Goal: Navigation & Orientation: Find specific page/section

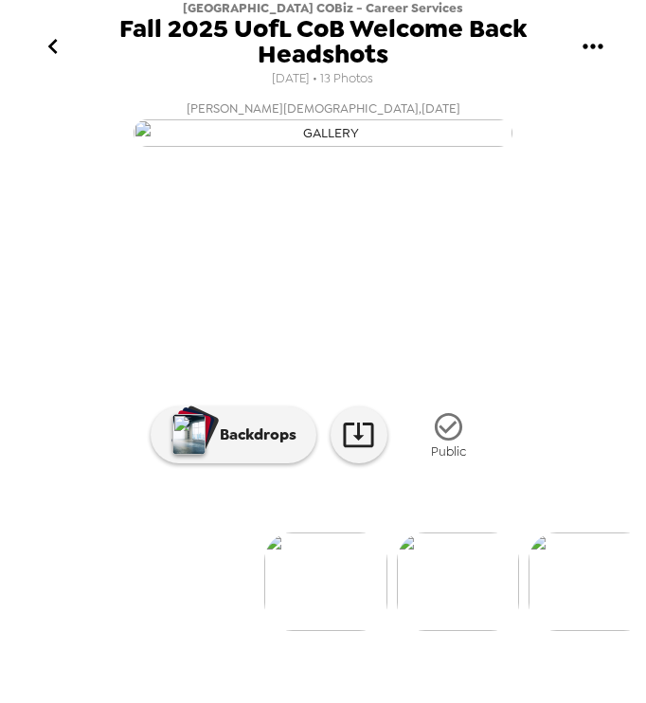
scroll to position [0, 1592]
click at [52, 39] on icon "go back" at bounding box center [53, 46] width 30 height 30
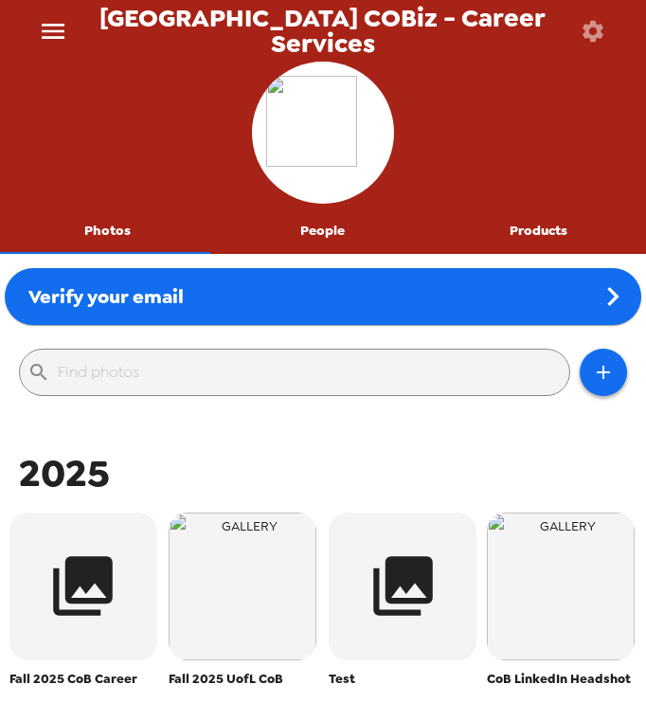
click at [35, 24] on button "menu" at bounding box center [53, 31] width 61 height 62
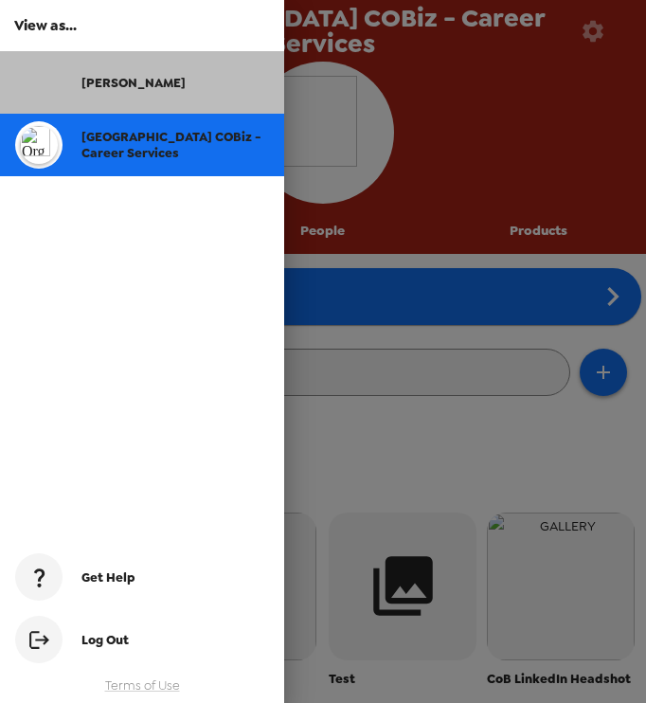
click at [101, 92] on div "[PERSON_NAME]" at bounding box center [142, 82] width 284 height 62
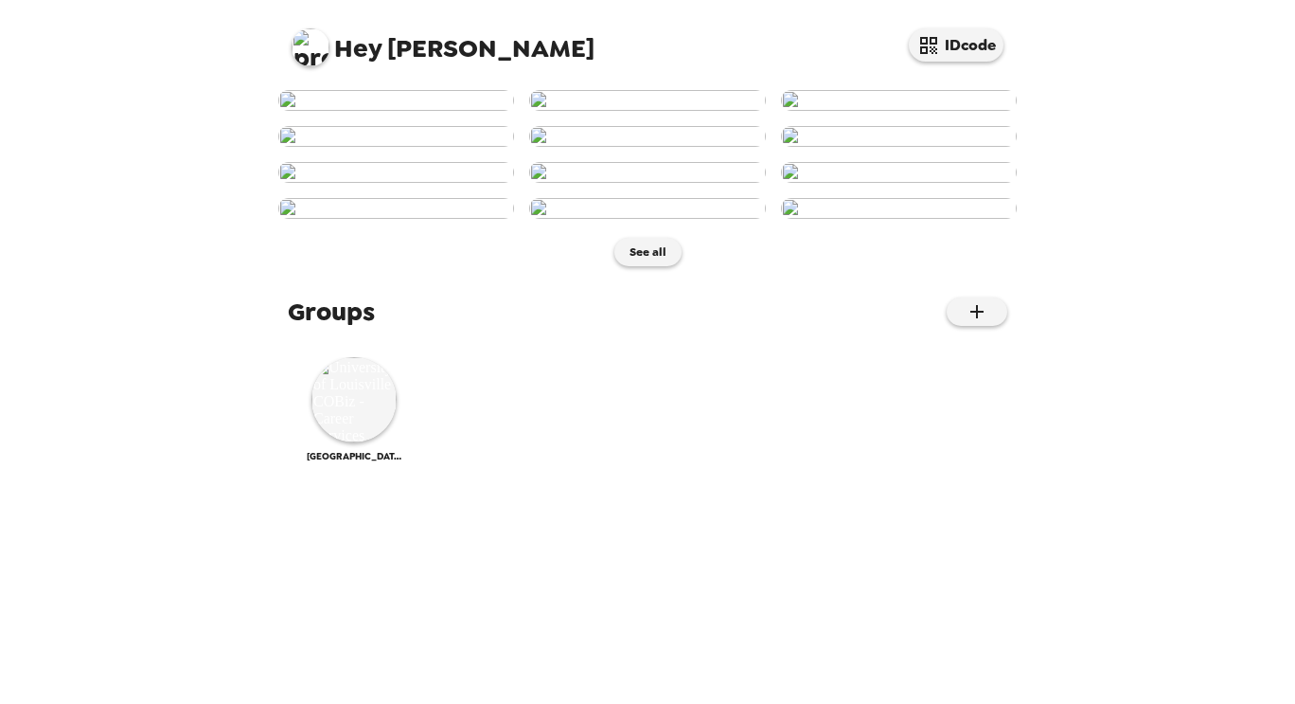
scroll to position [901, 0]
click at [362, 442] on img at bounding box center [354, 399] width 85 height 85
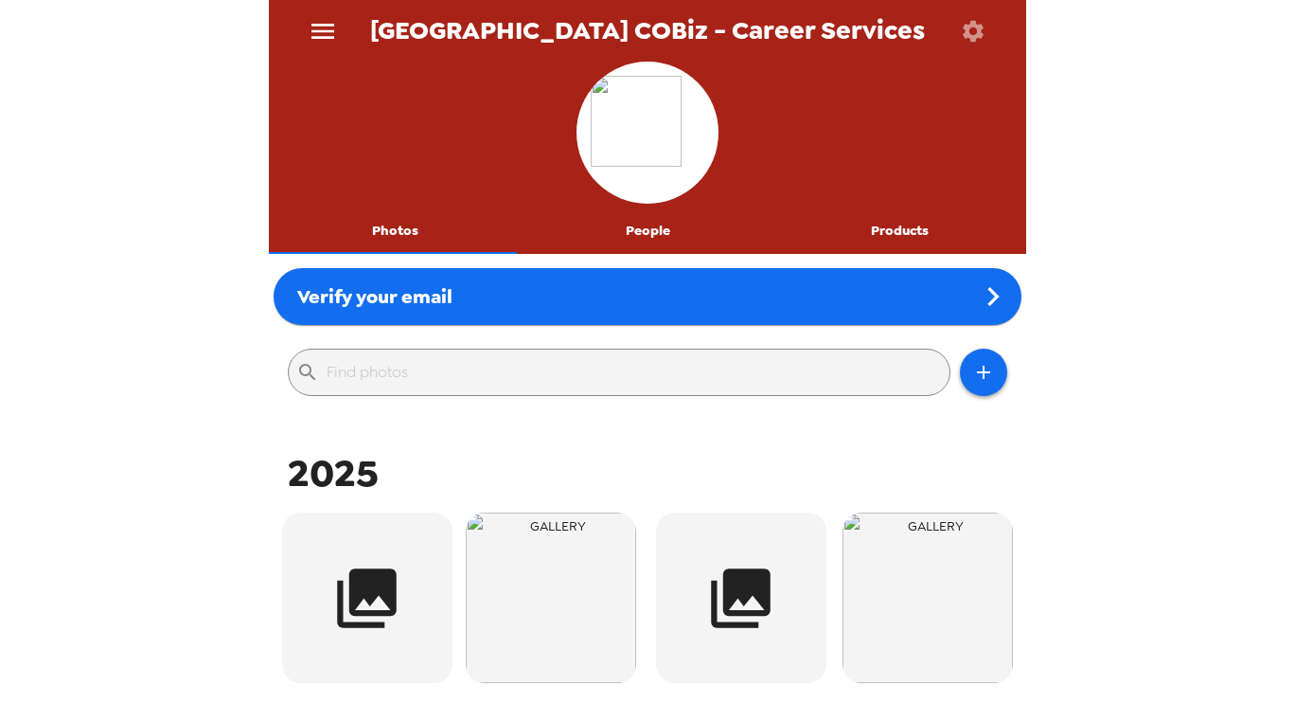
click at [147, 151] on div "[GEOGRAPHIC_DATA] COBiz - Career Services Photos People Products Verify your em…" at bounding box center [647, 352] width 1295 height 704
click at [323, 27] on icon "menu" at bounding box center [323, 31] width 30 height 30
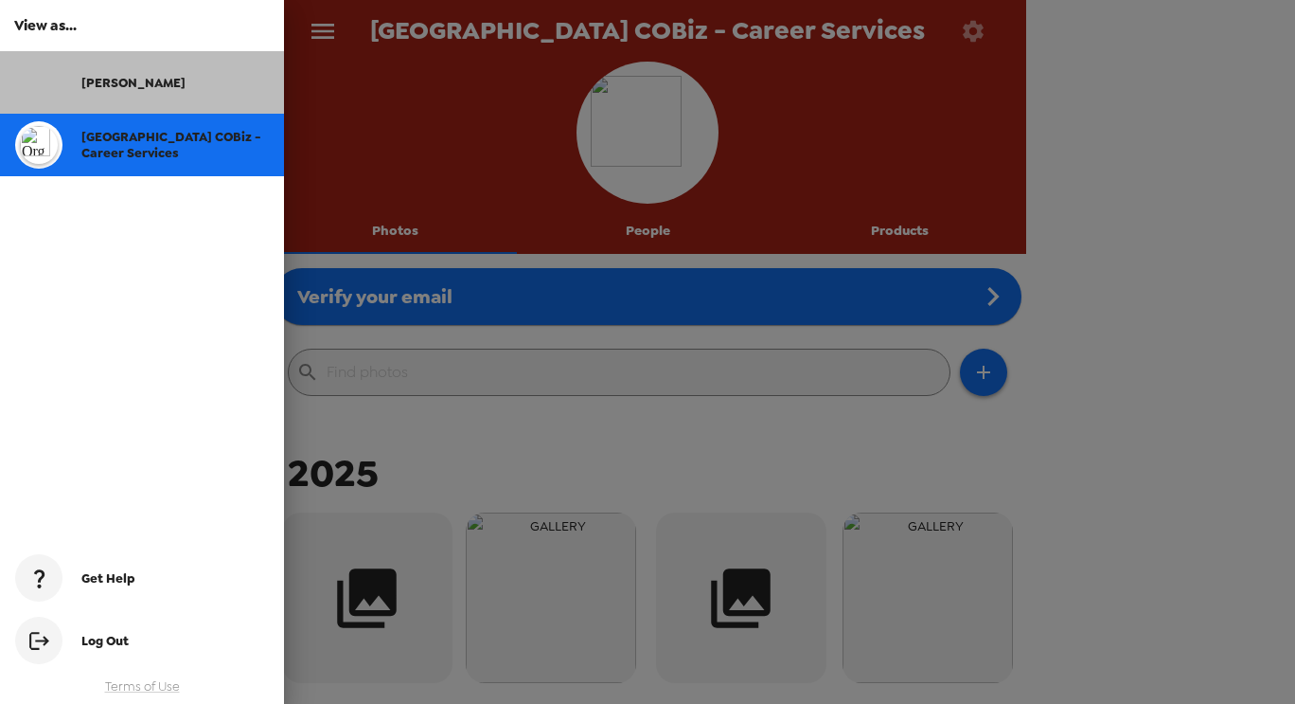
click at [153, 88] on div "[PERSON_NAME]" at bounding box center [174, 83] width 187 height 16
